Goal: Information Seeking & Learning: Learn about a topic

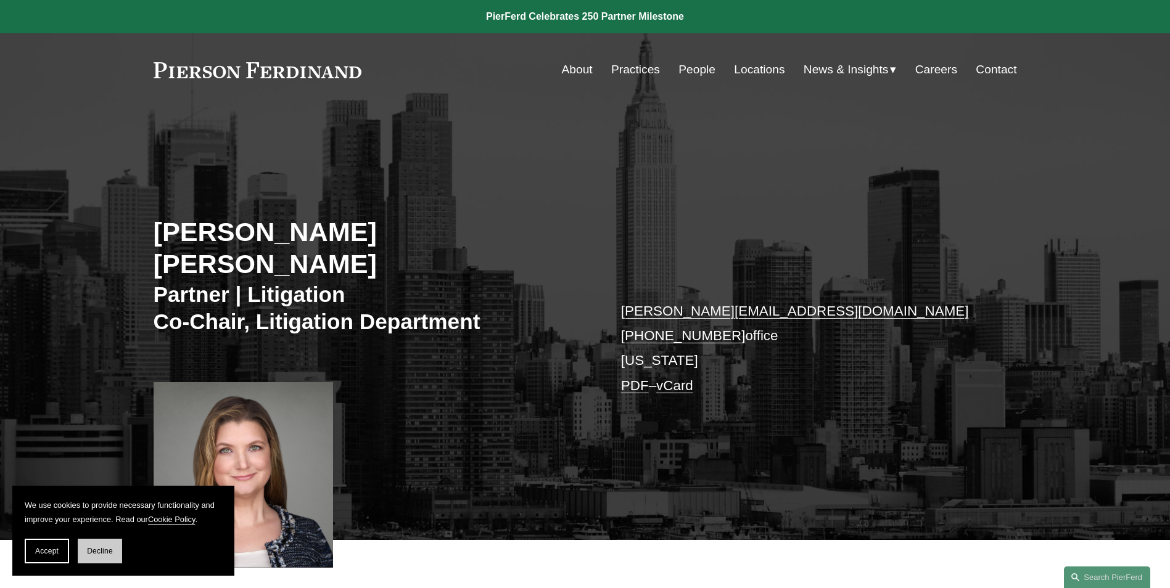
click at [92, 560] on button "Decline" at bounding box center [100, 551] width 44 height 25
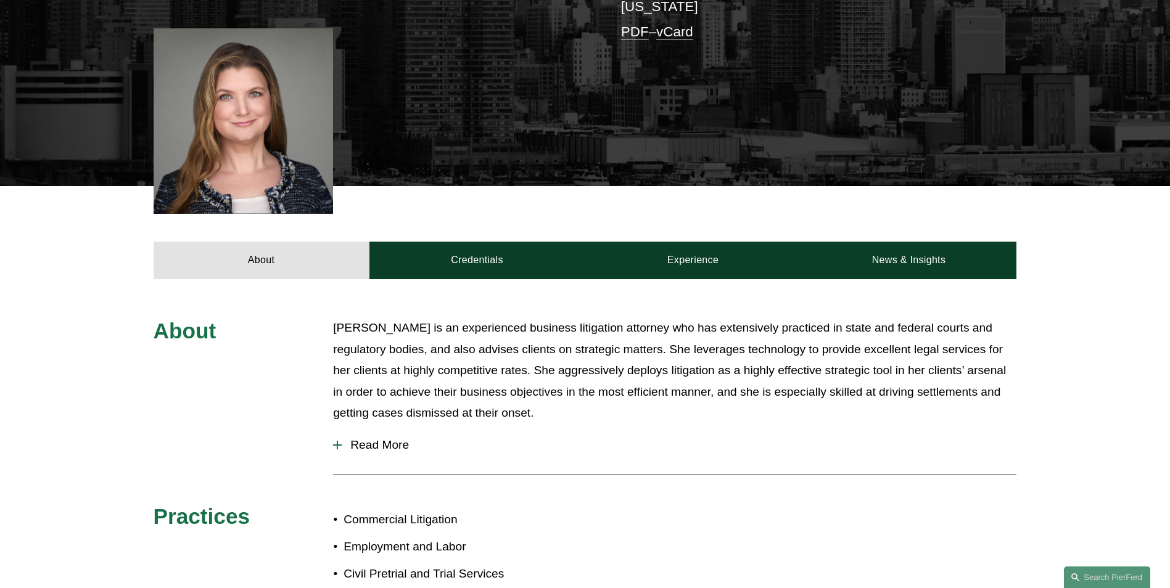
scroll to position [370, 0]
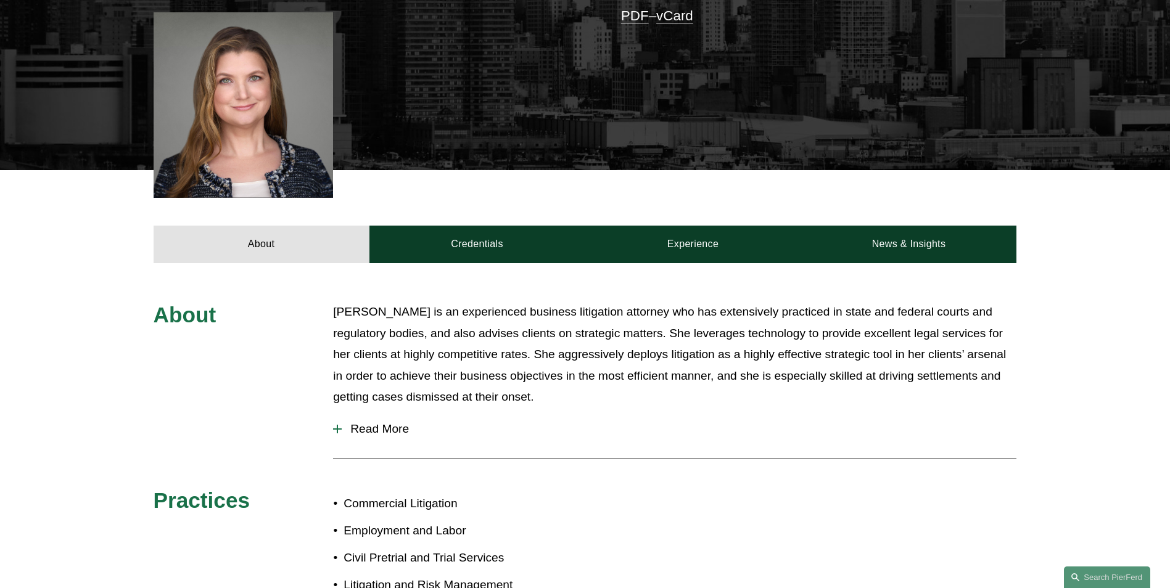
click at [772, 514] on div "About Christina is an experienced business litigation attorney who has extensiv…" at bounding box center [585, 561] width 1170 height 520
click at [364, 422] on span "Read More" at bounding box center [679, 429] width 674 height 14
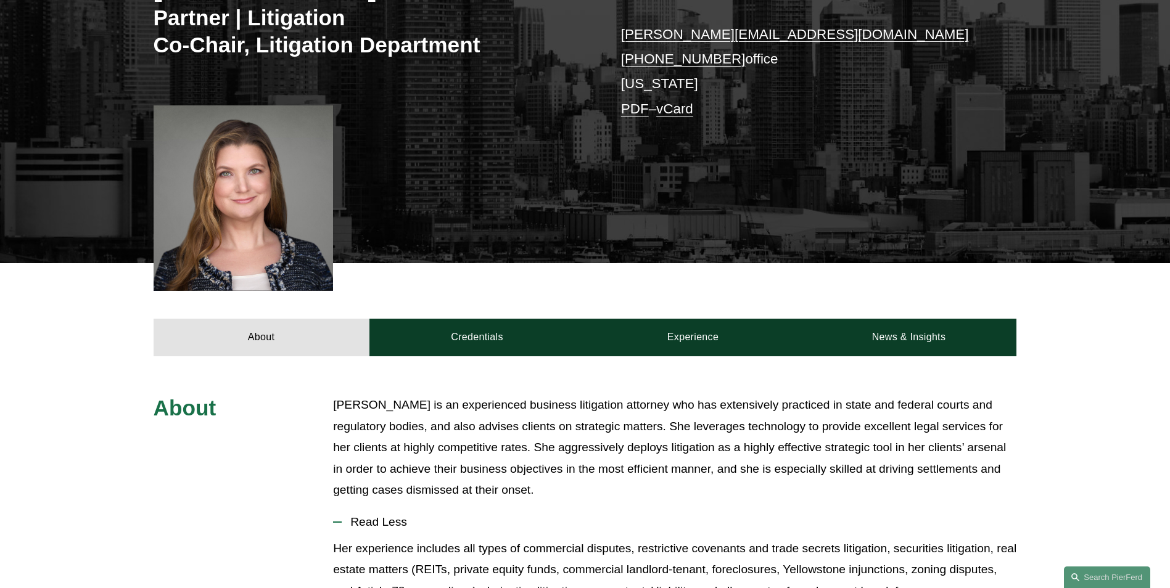
scroll to position [228, 0]
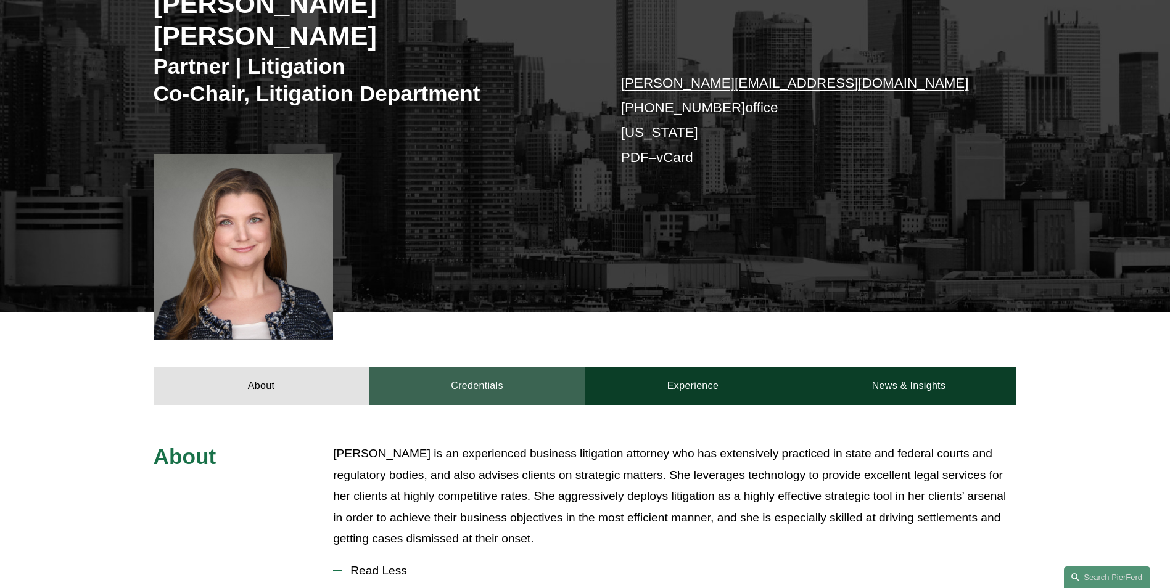
click at [569, 367] on link "Credentials" at bounding box center [477, 385] width 216 height 37
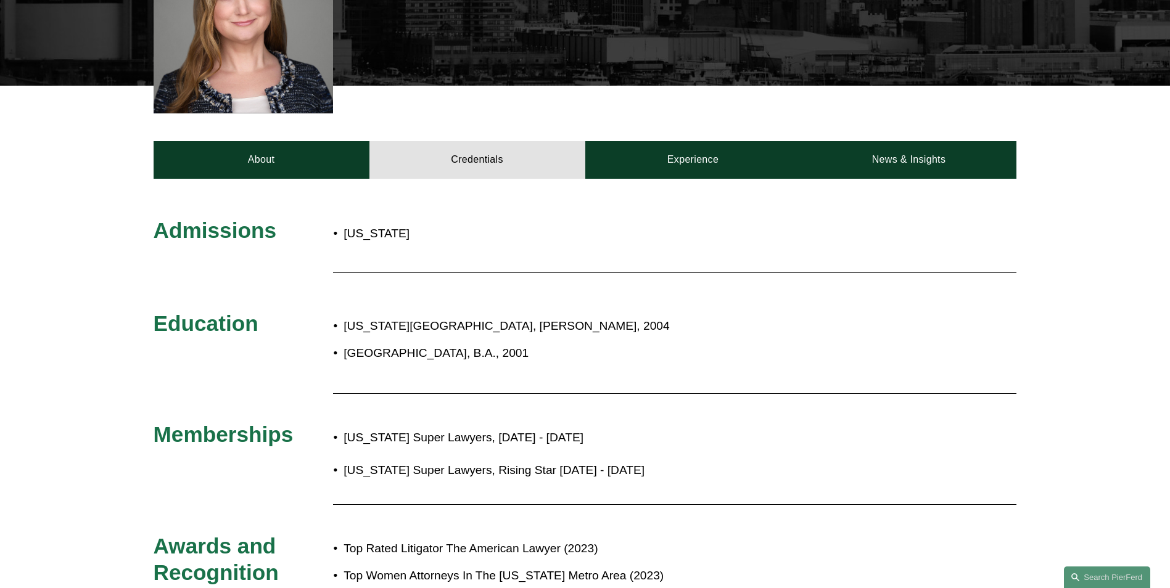
scroll to position [351, 0]
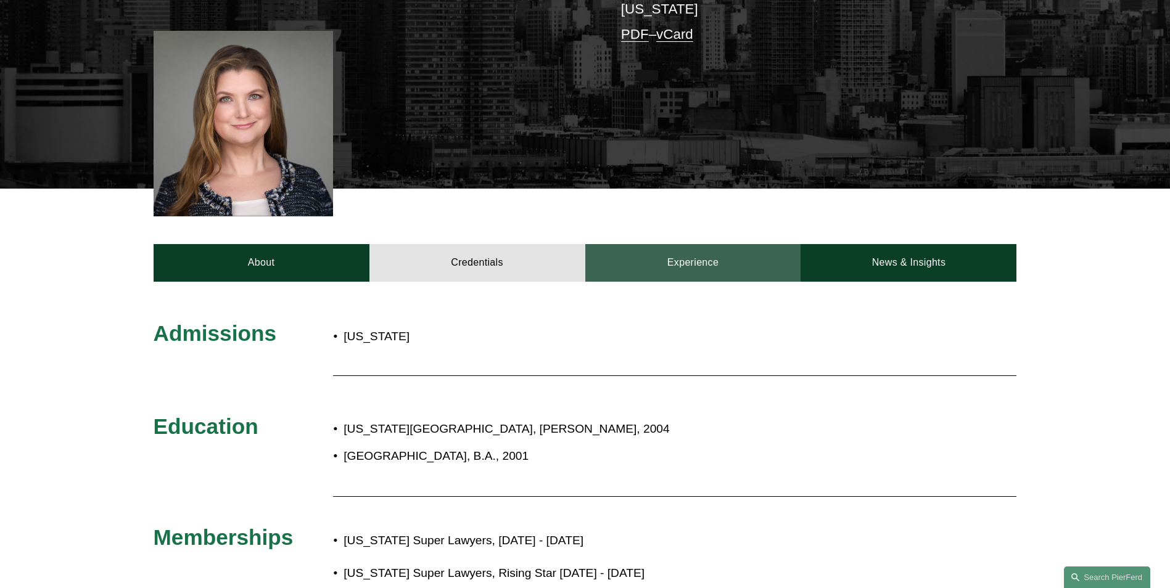
click at [678, 244] on link "Experience" at bounding box center [693, 262] width 216 height 37
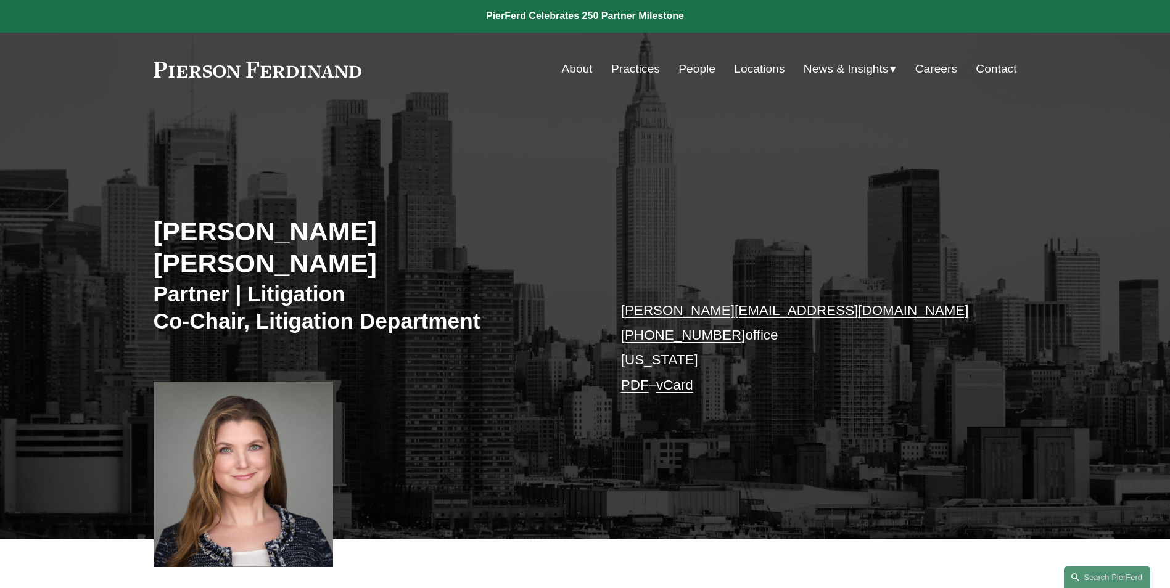
scroll to position [0, 0]
click at [570, 74] on link "About" at bounding box center [577, 69] width 31 height 23
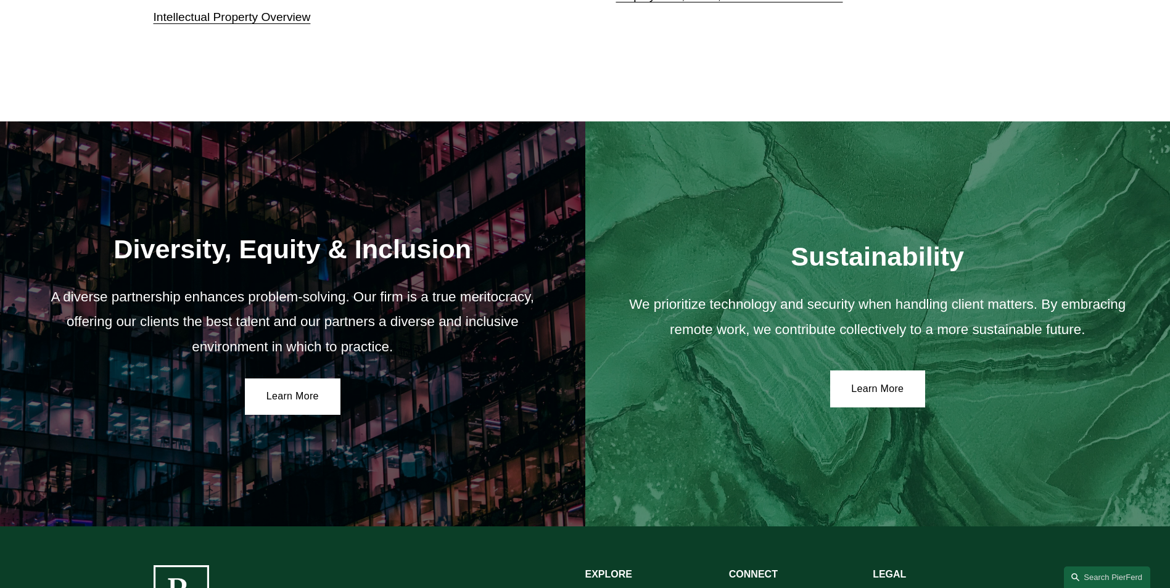
scroll to position [2248, 0]
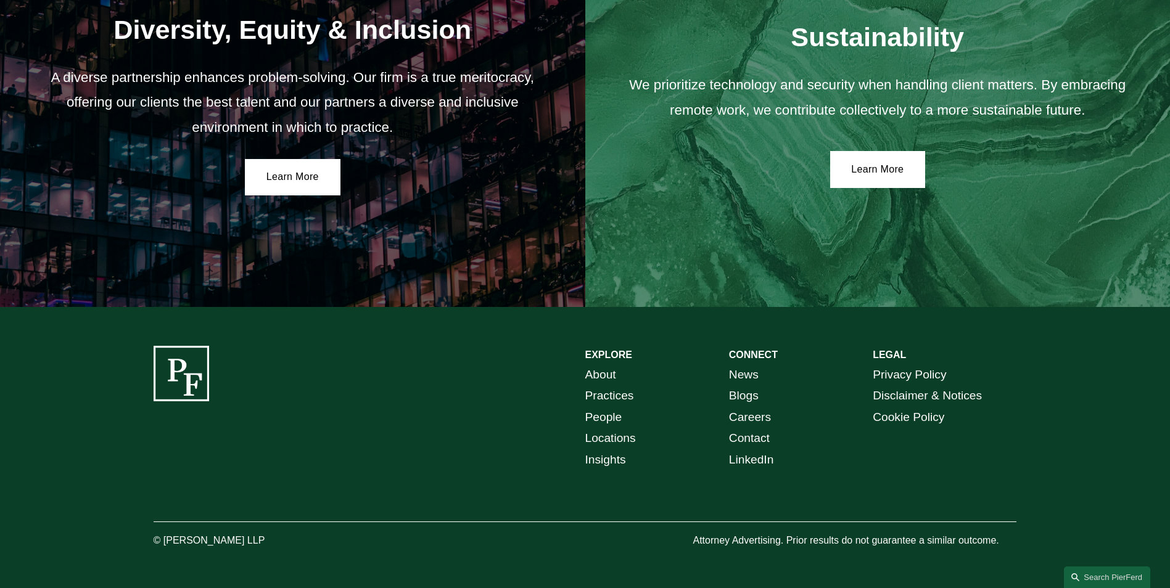
click at [623, 411] on p "About Practices People Locations Insights" at bounding box center [657, 417] width 144 height 107
click at [612, 419] on link "People" at bounding box center [603, 418] width 37 height 22
